Goal: Transaction & Acquisition: Book appointment/travel/reservation

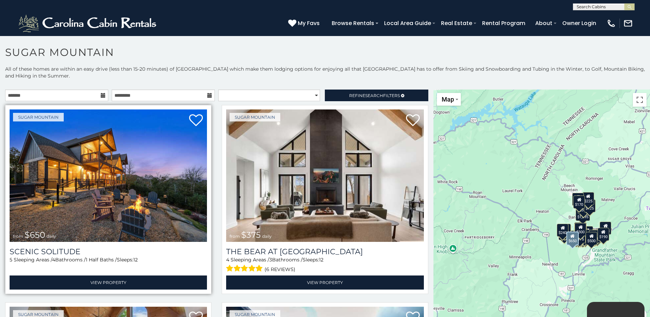
click at [91, 186] on img at bounding box center [108, 175] width 197 height 132
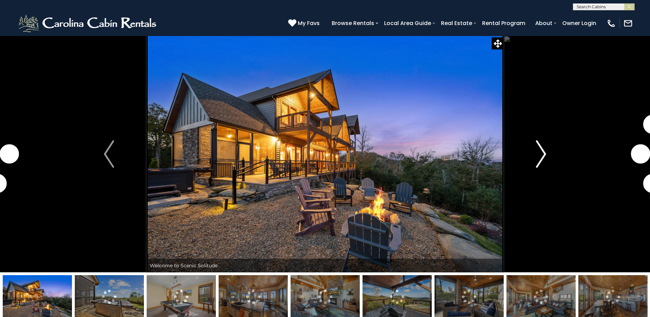
click at [541, 150] on img "Next" at bounding box center [541, 153] width 10 height 27
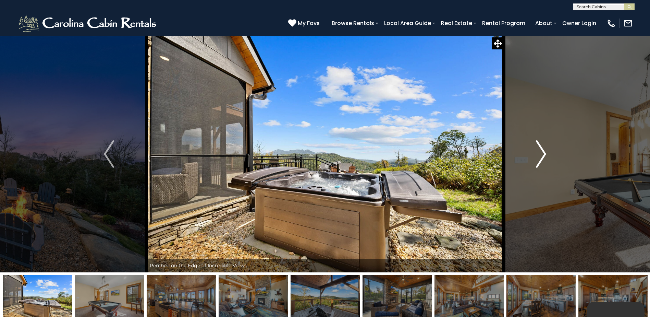
click at [544, 152] on img "Next" at bounding box center [541, 153] width 10 height 27
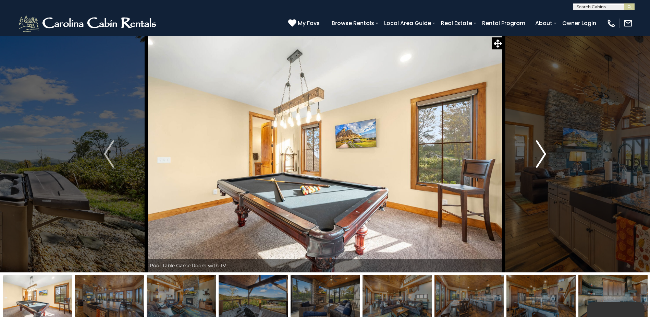
click at [542, 156] on img "Next" at bounding box center [541, 153] width 10 height 27
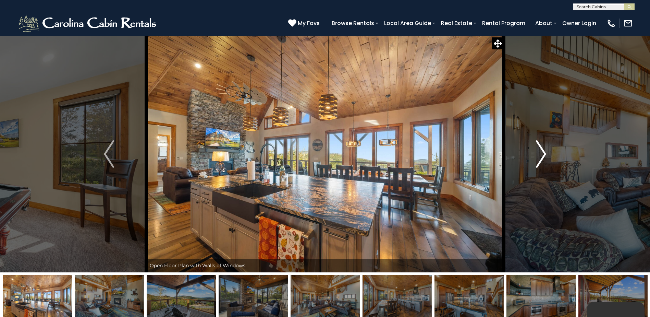
click at [542, 156] on img "Next" at bounding box center [541, 153] width 10 height 27
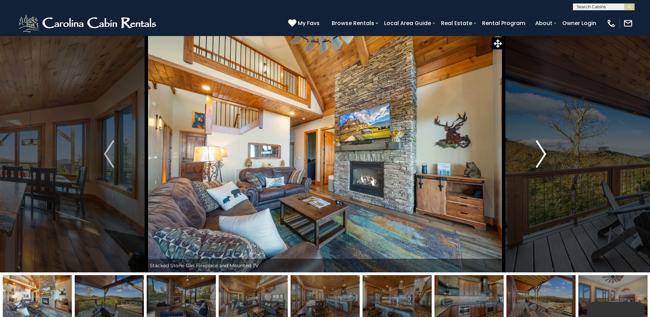
click at [542, 158] on img "Next" at bounding box center [541, 153] width 10 height 27
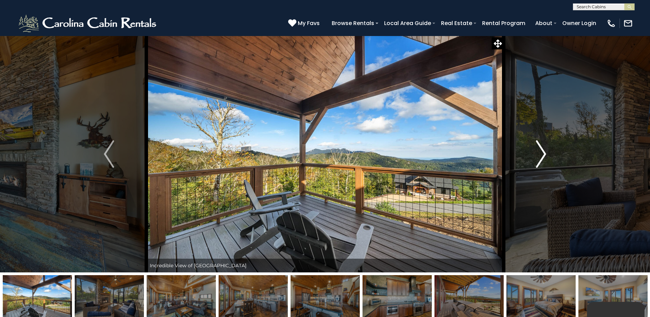
click at [543, 155] on img "Next" at bounding box center [541, 153] width 10 height 27
